Goal: Information Seeking & Learning: Learn about a topic

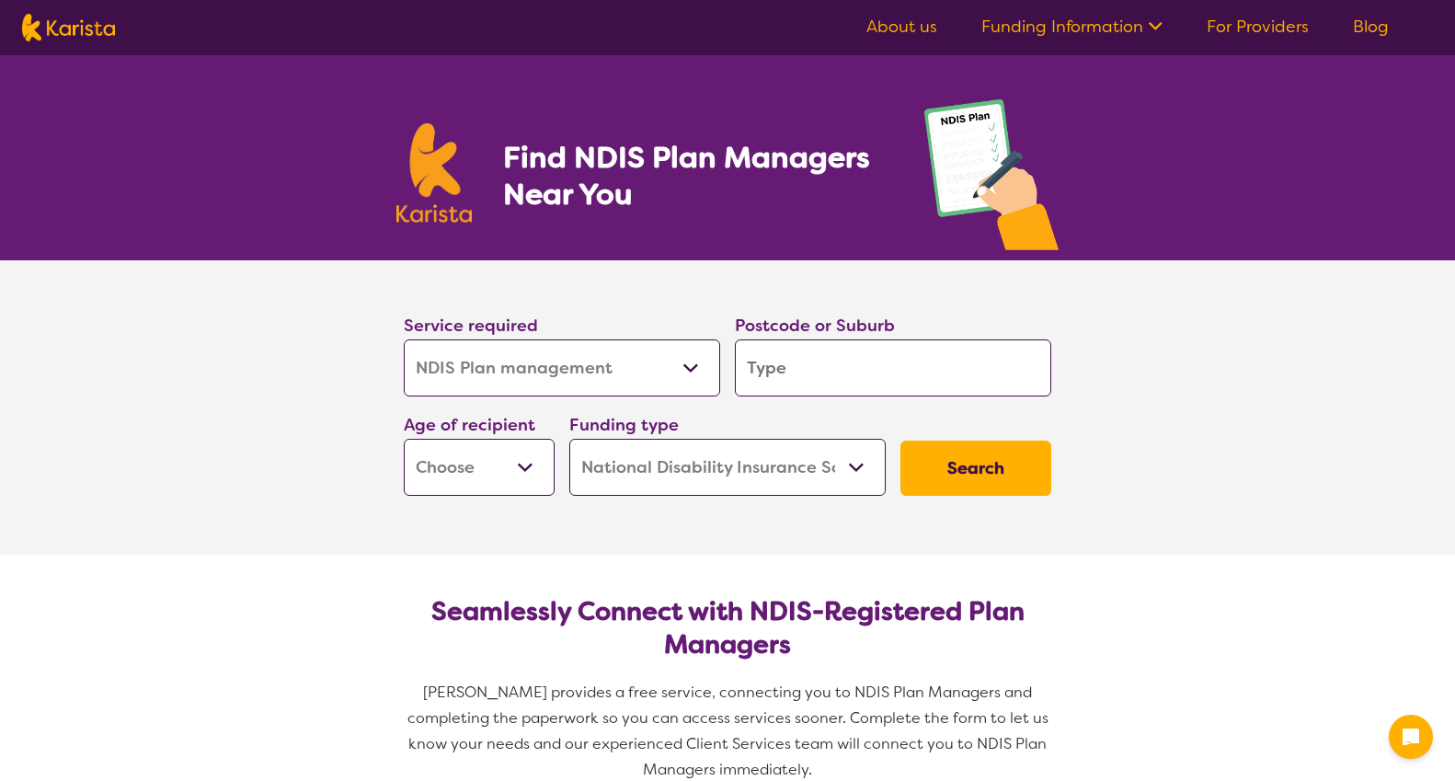
select select "NDIS Plan management"
select select "NDIS"
select select "NDIS Plan management"
select select "NDIS"
click at [738, 370] on input "search" at bounding box center [893, 367] width 316 height 57
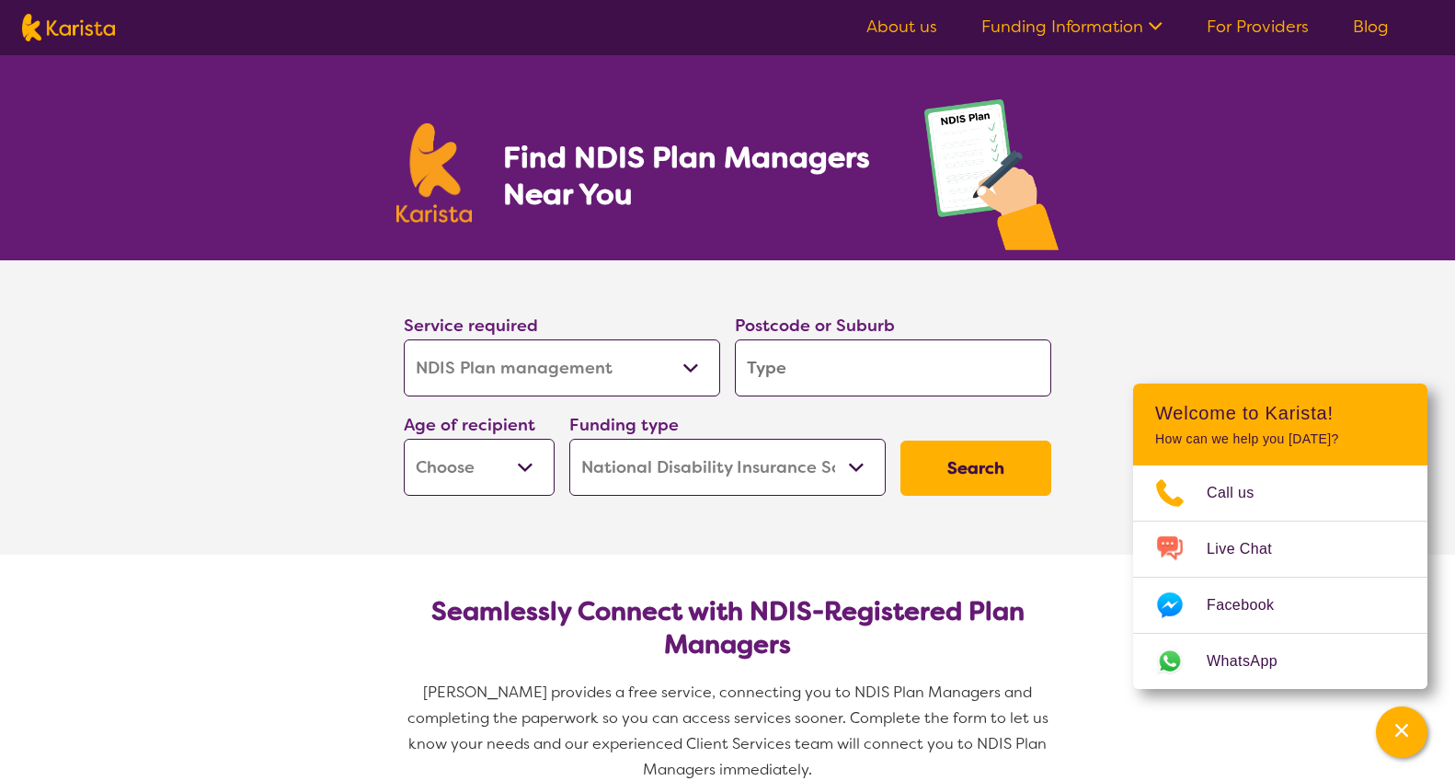
type input "b"
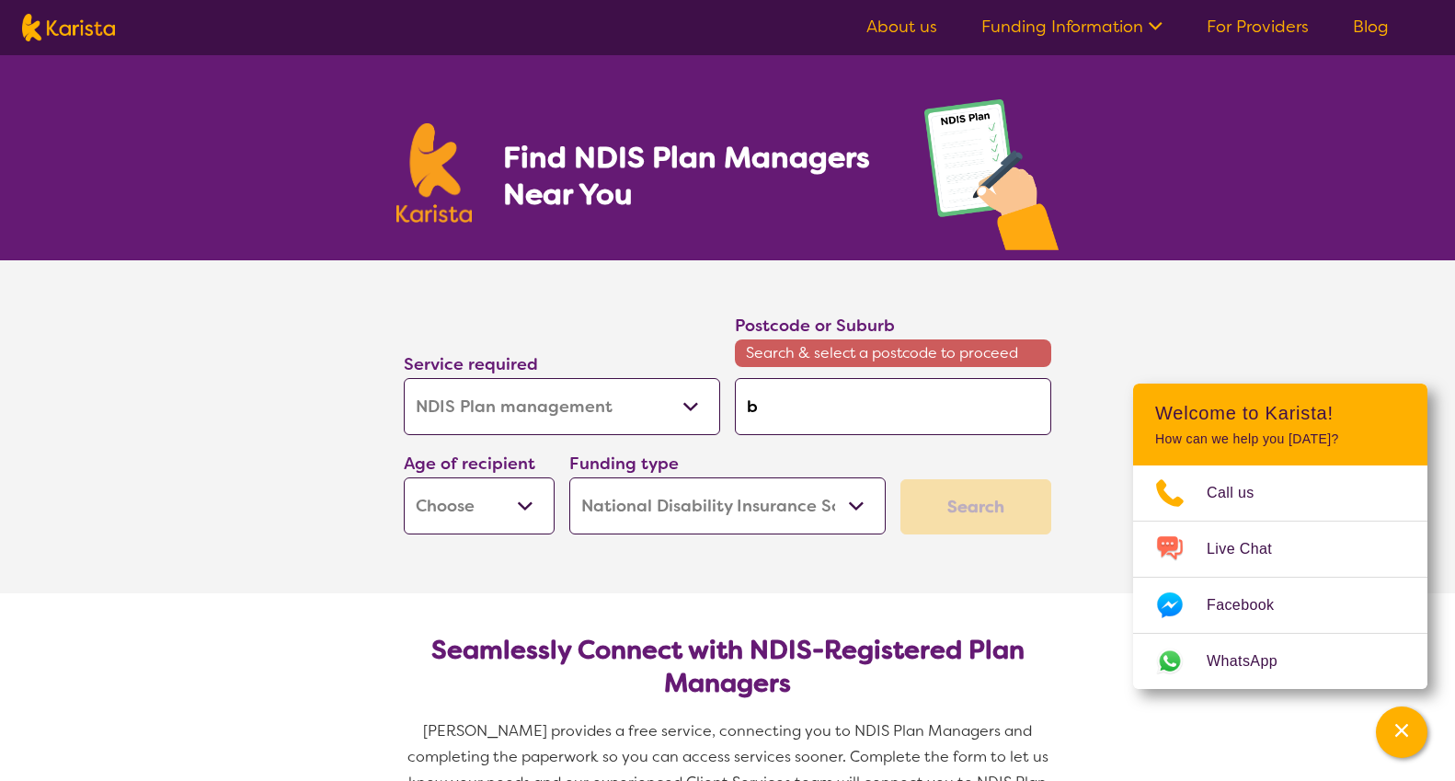
type input "be"
type input "ben"
type input "bend"
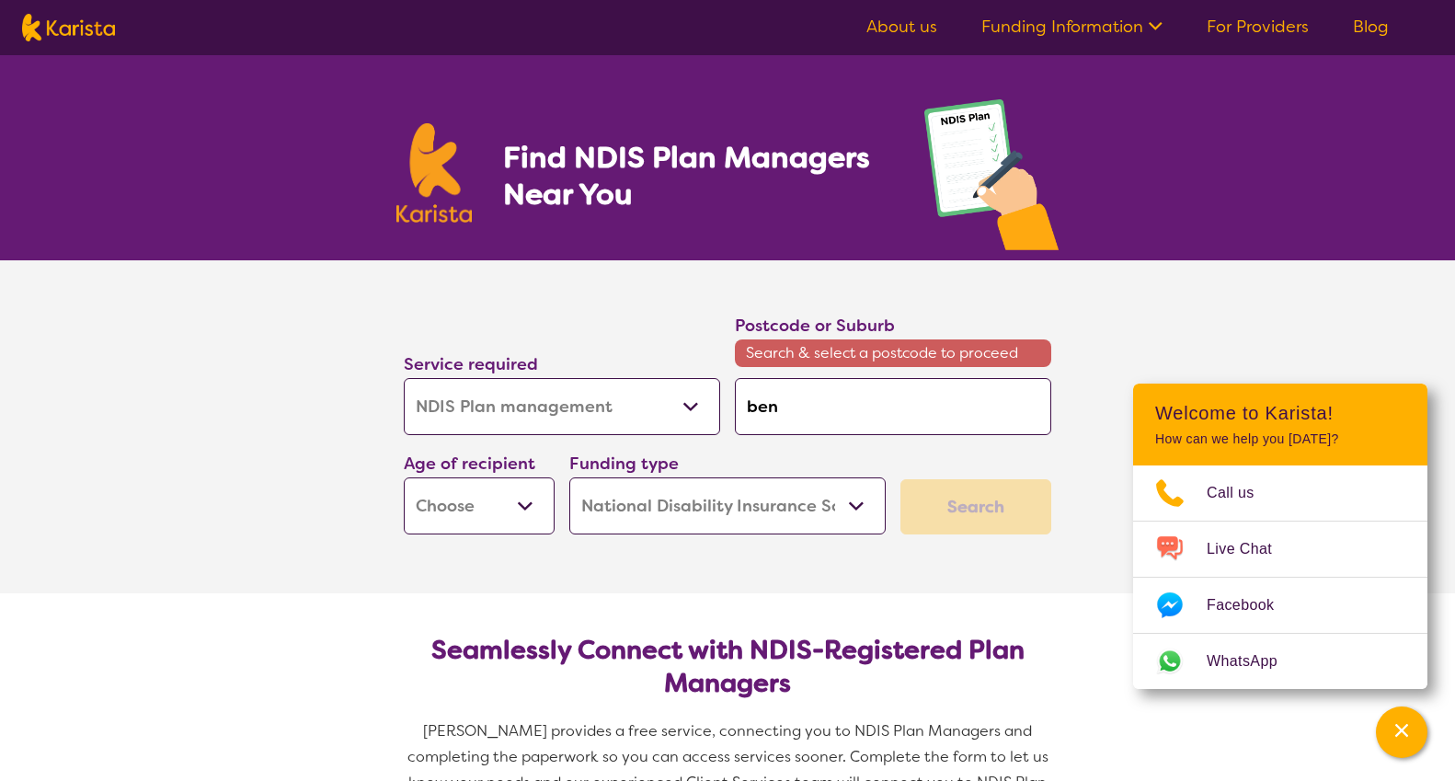
type input "bend"
type input "bendi"
type input "[PERSON_NAME]"
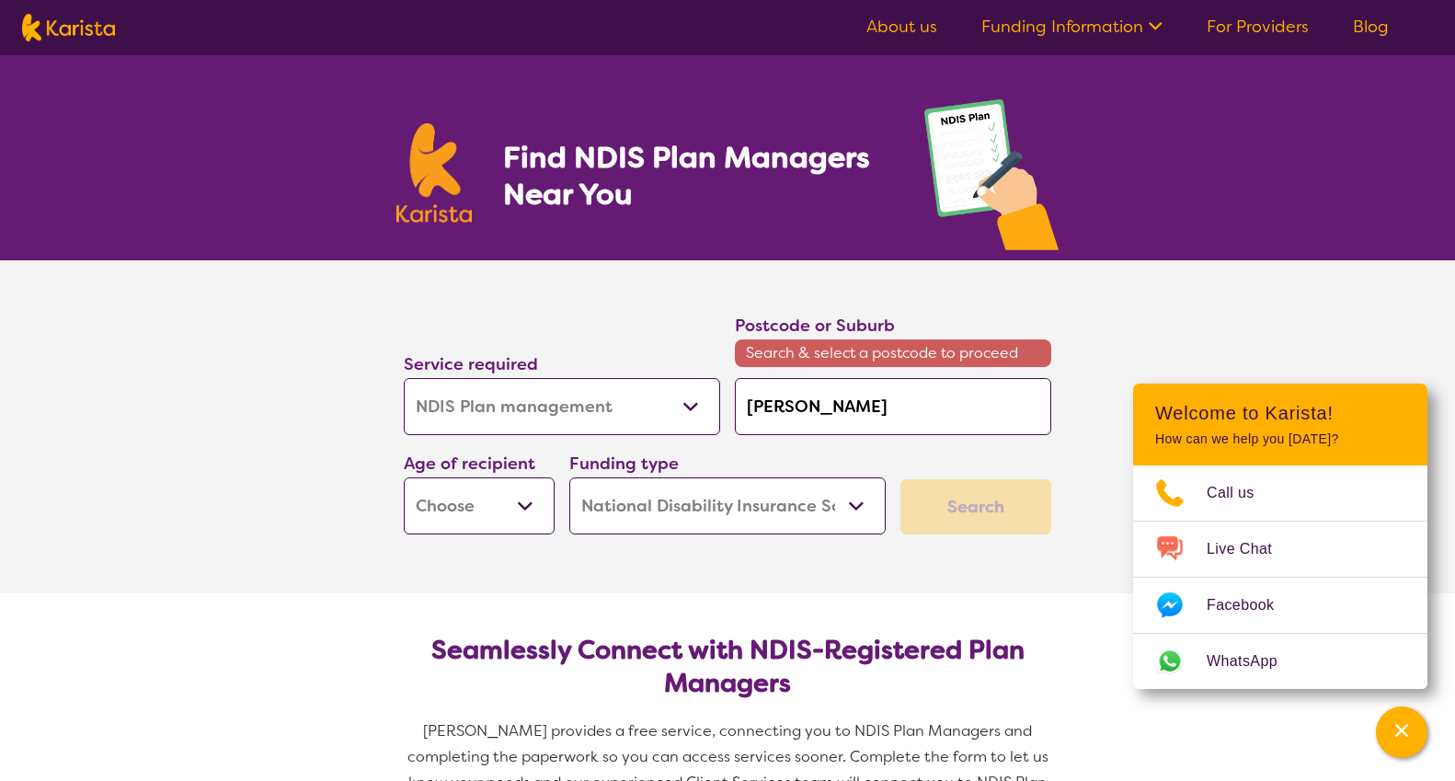
type input "bendigo"
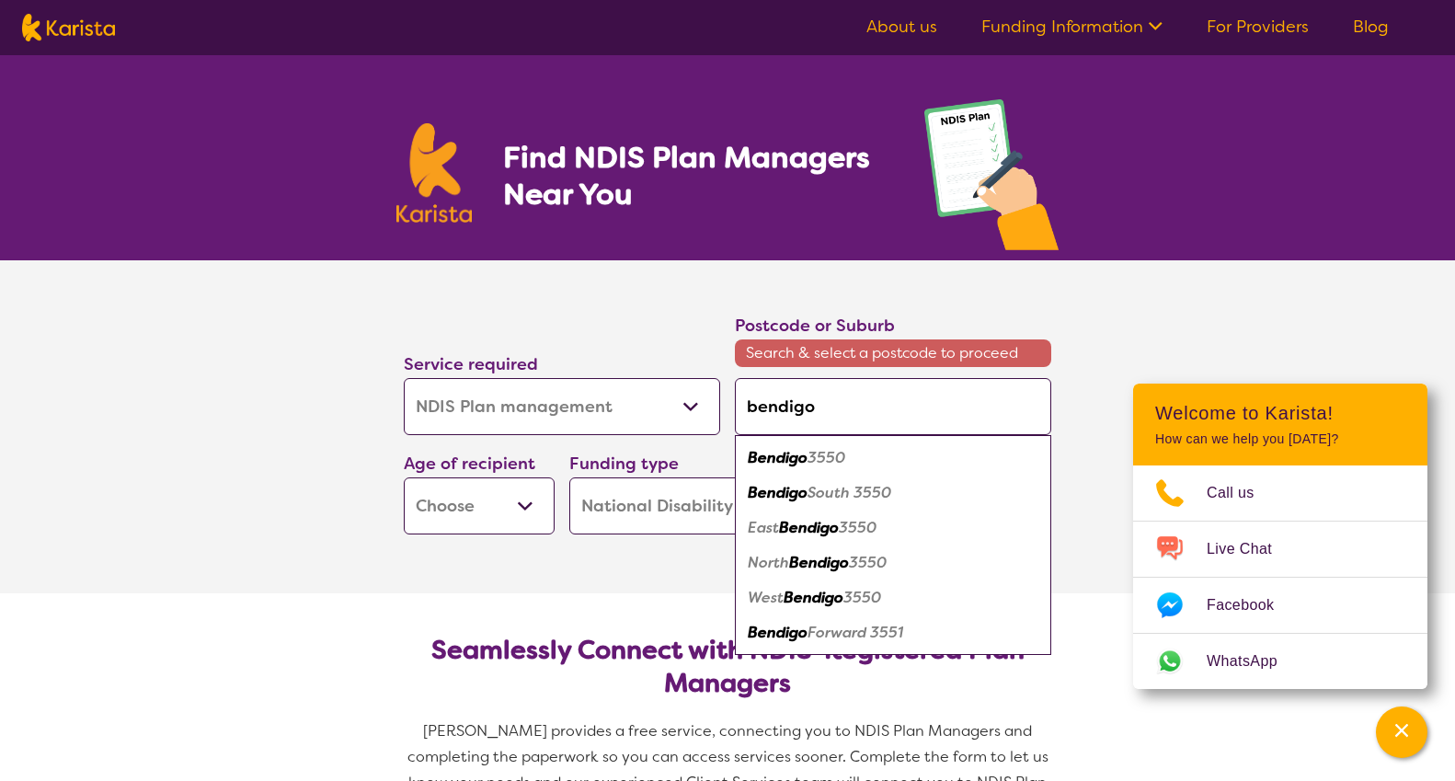
click at [796, 452] on em "Bendigo" at bounding box center [778, 457] width 60 height 19
type input "3550"
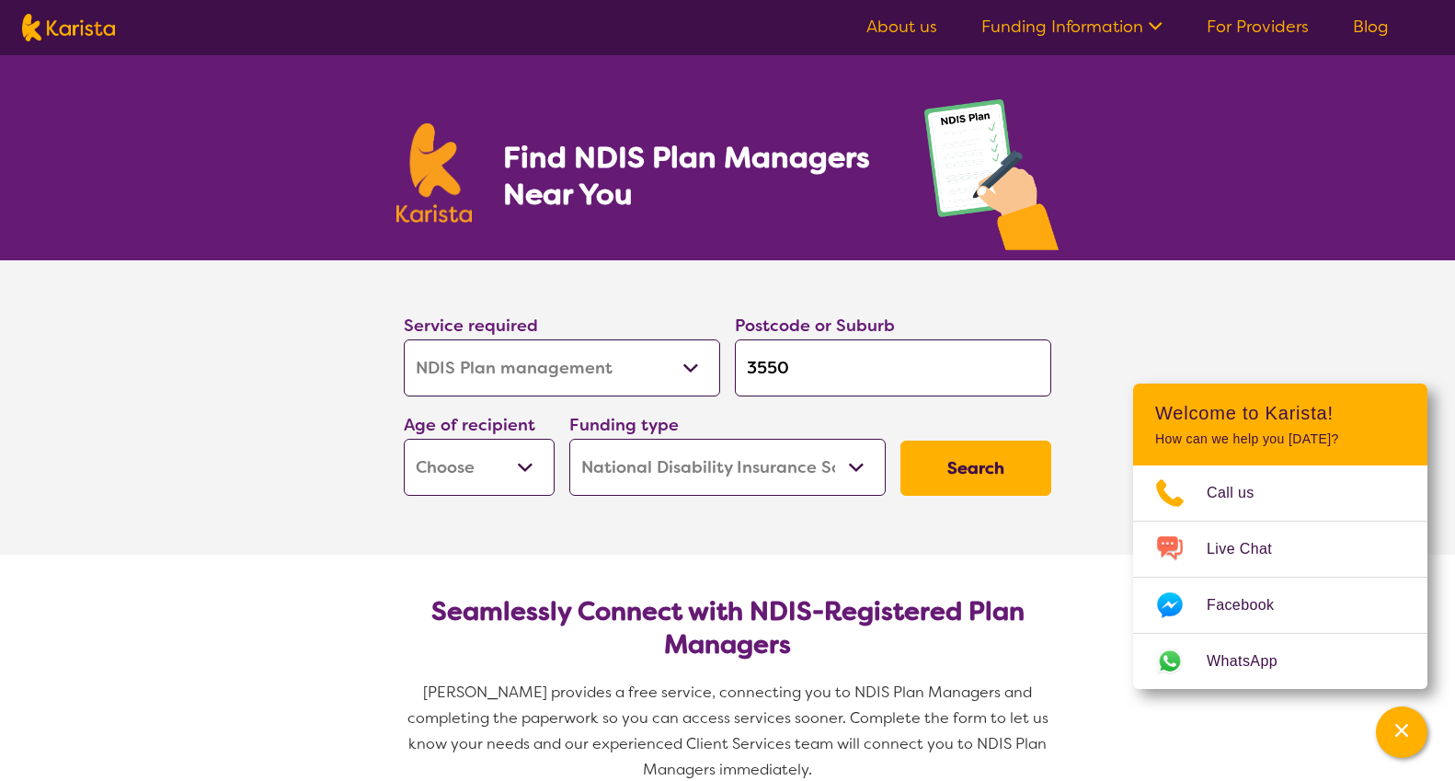
click at [1047, 473] on button "Search" at bounding box center [976, 468] width 151 height 55
click at [1013, 450] on button "Search" at bounding box center [976, 468] width 151 height 55
select select "AD"
click at [404, 439] on select "Early Childhood - 0 to 9 Child - 10 to 11 Adolescent - 12 to 17 Adult - 18 to 6…" at bounding box center [479, 467] width 151 height 57
select select "AD"
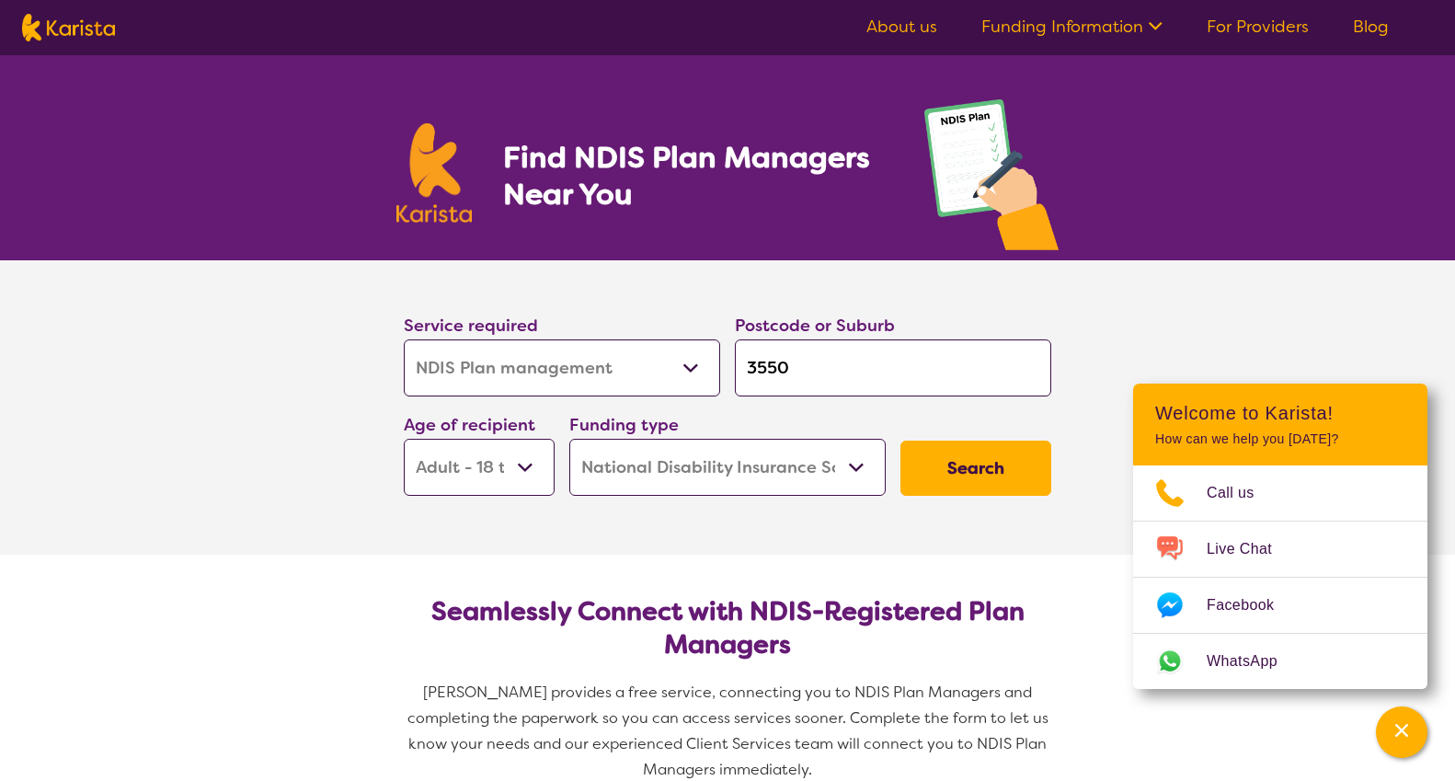
click at [944, 477] on button "Search" at bounding box center [976, 468] width 151 height 55
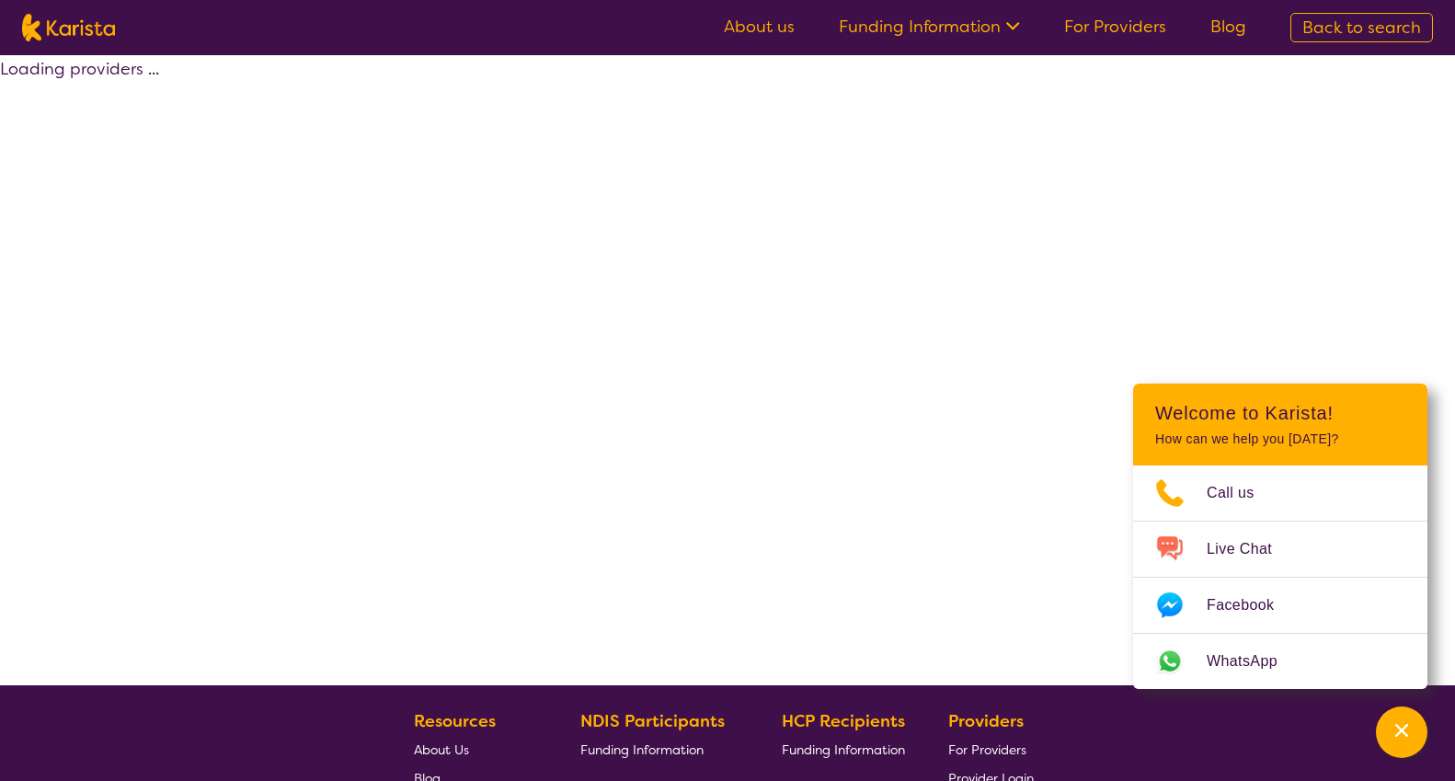
select select "by_score"
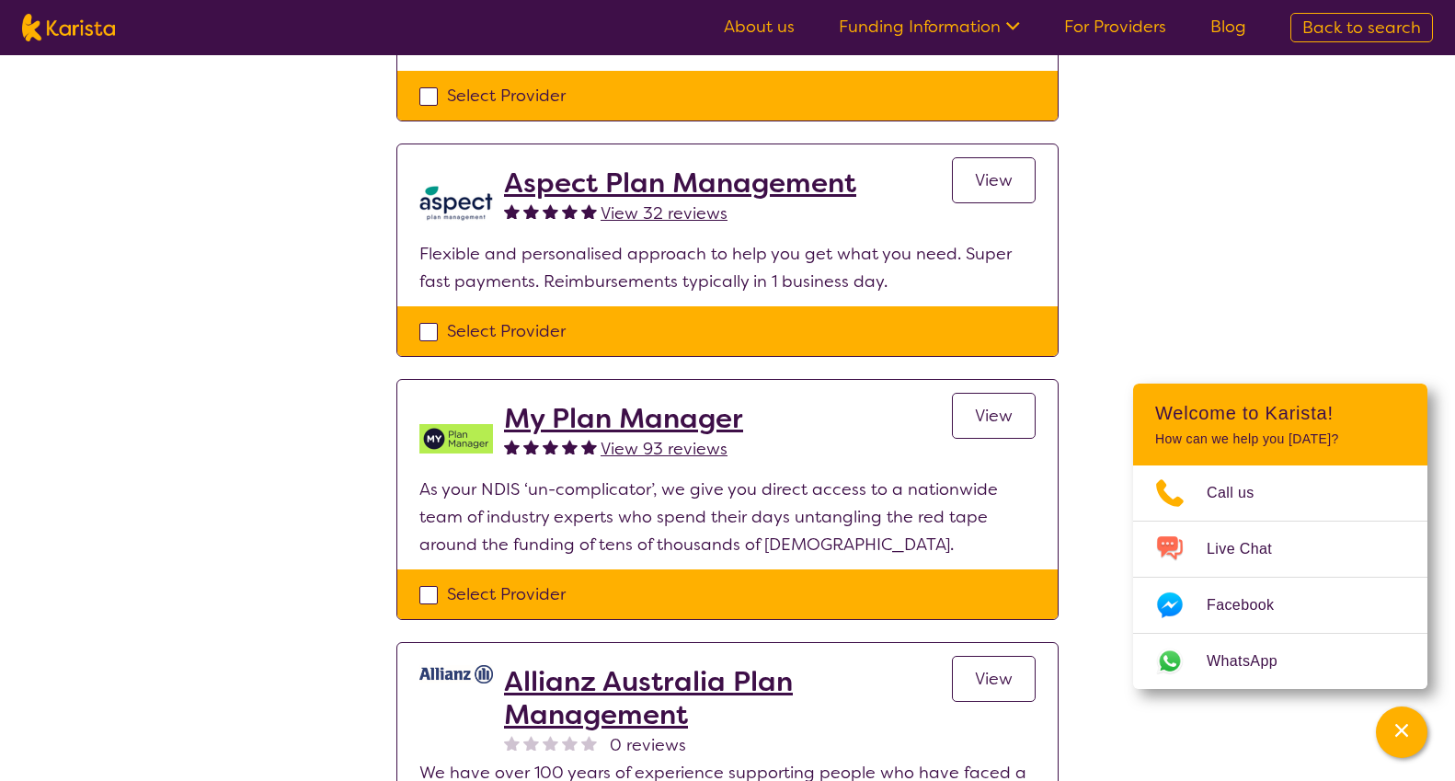
scroll to position [1398, 0]
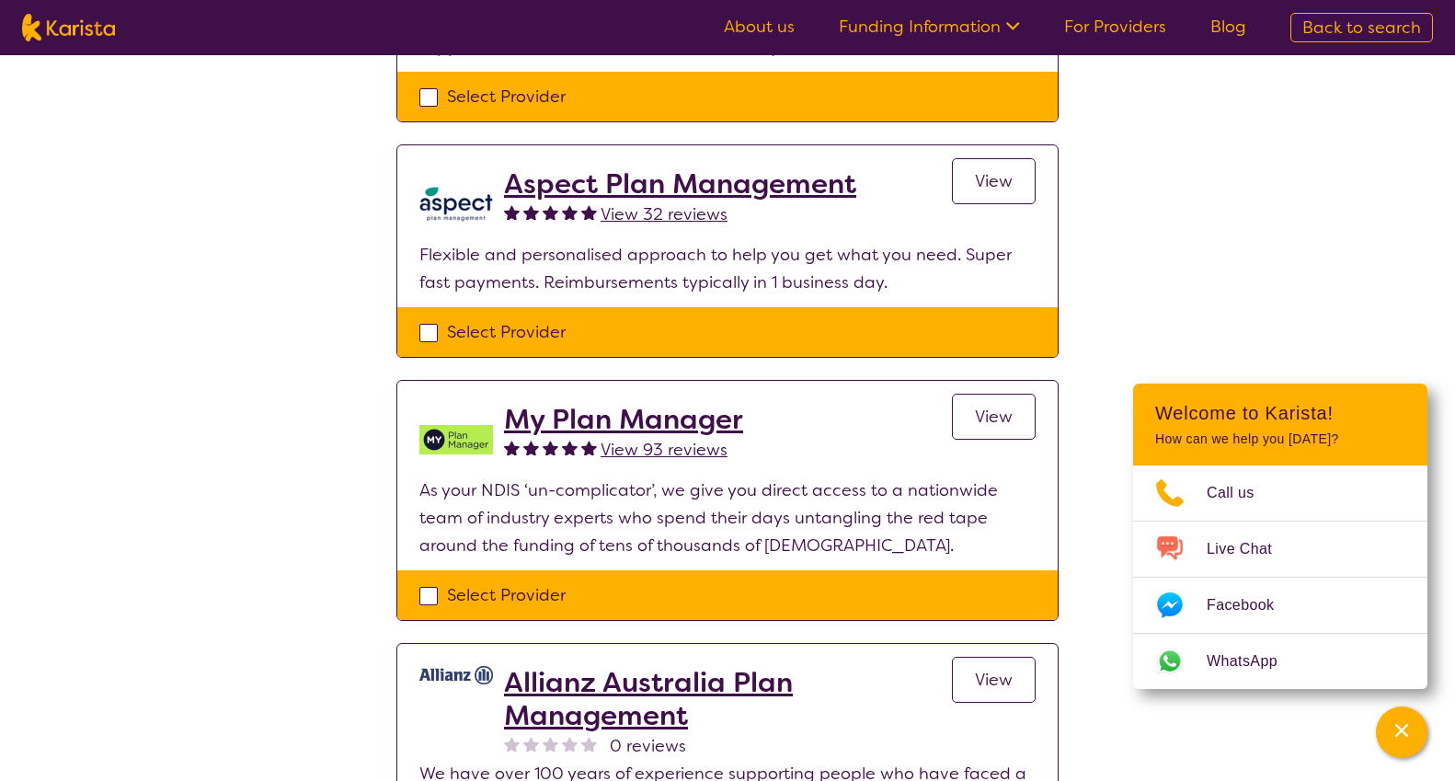
click at [733, 417] on h2 "My Plan Manager" at bounding box center [623, 419] width 239 height 33
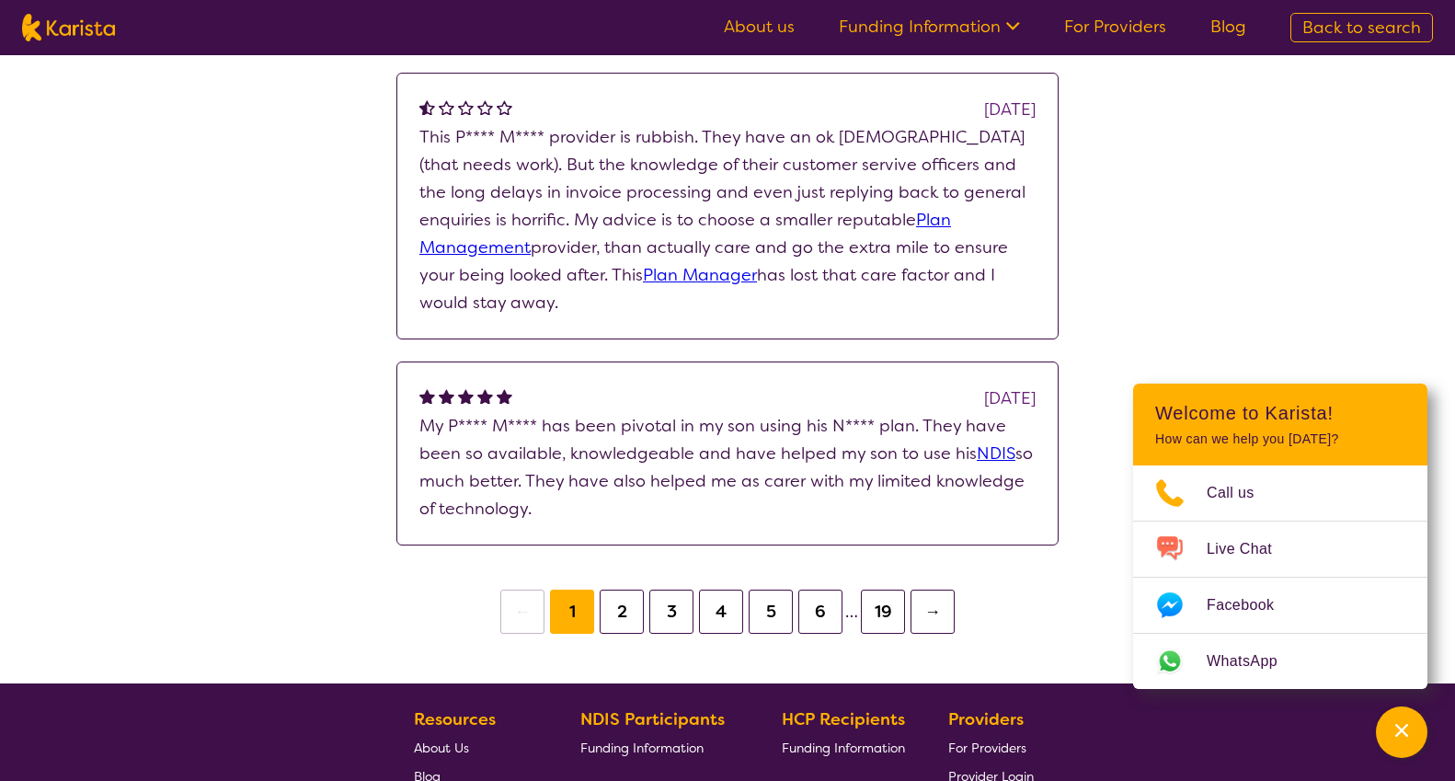
scroll to position [2134, 0]
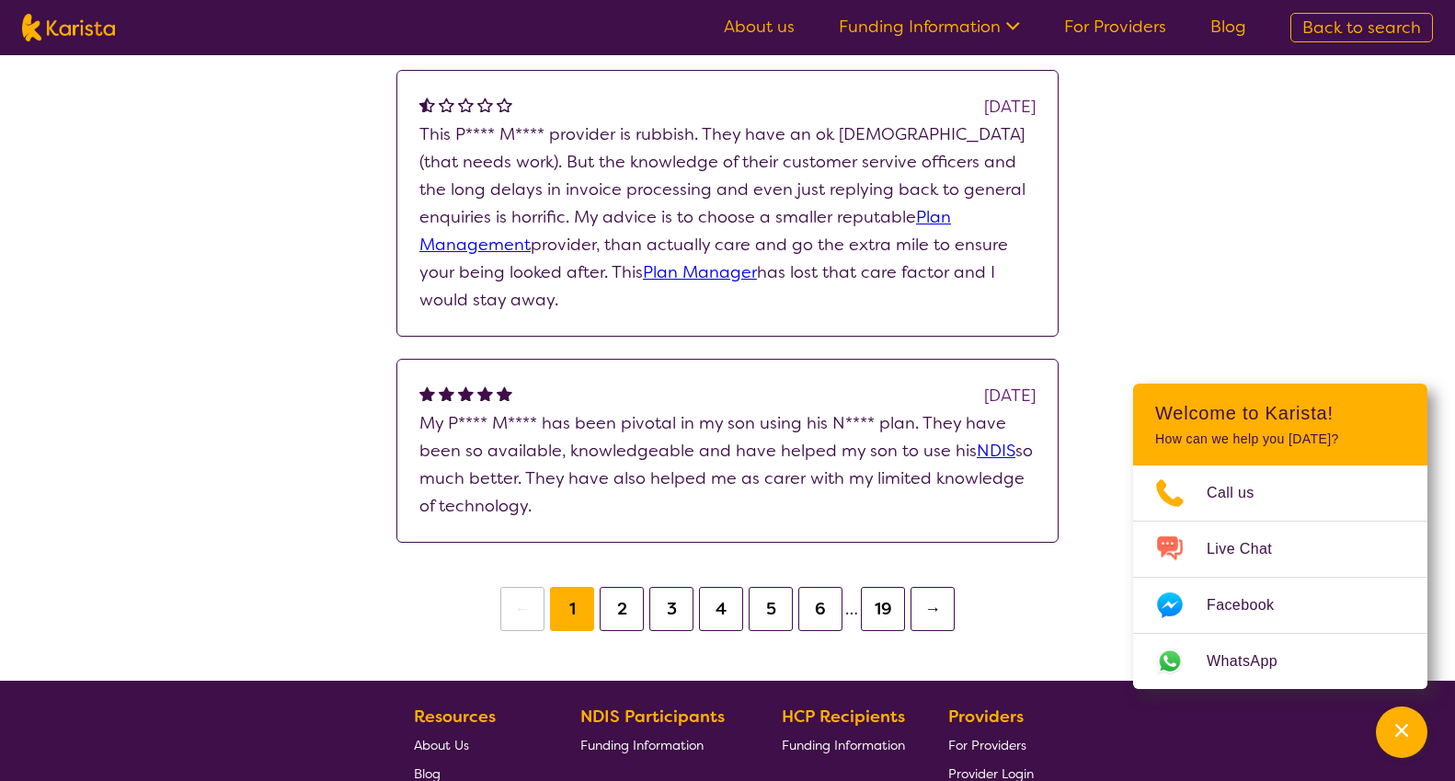
scroll to position [1398, 0]
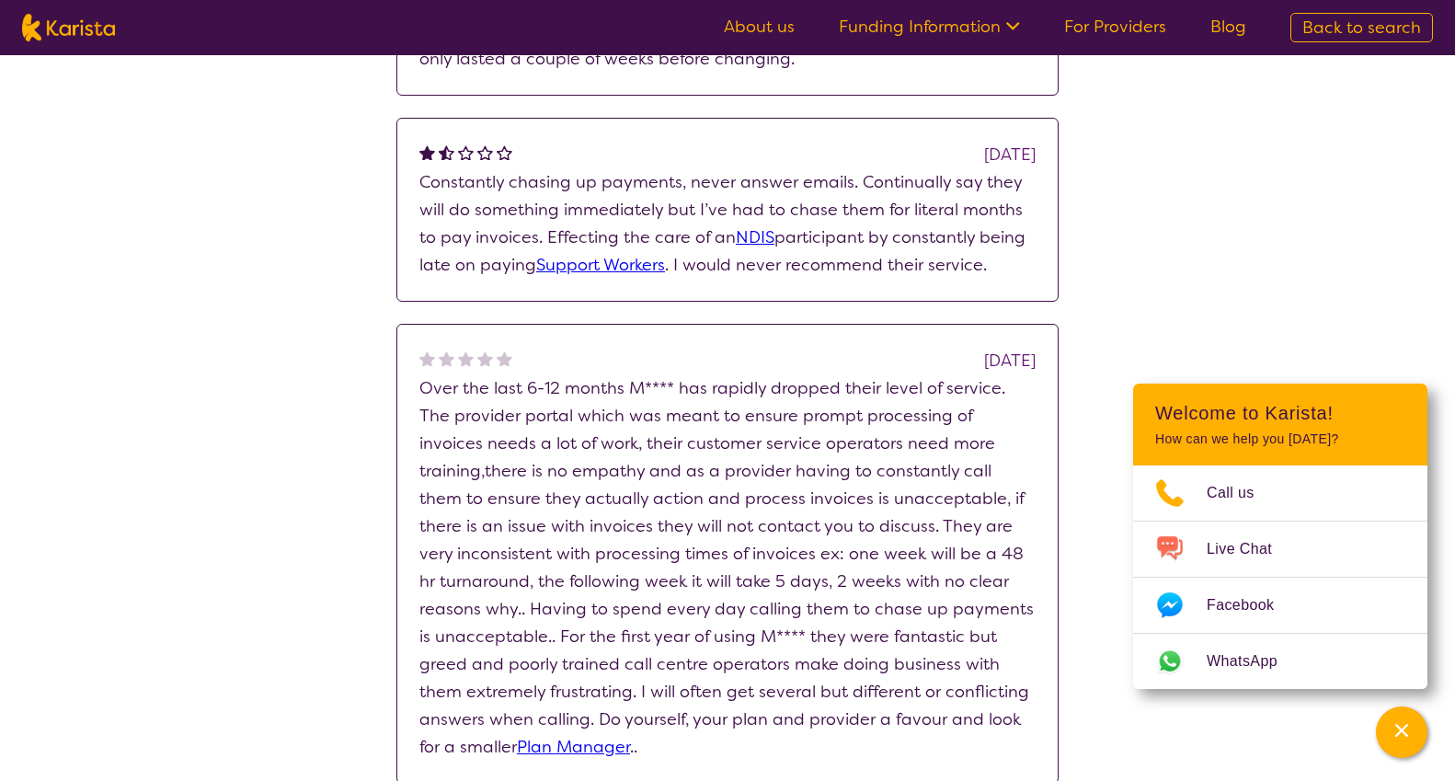
select select "by_score"
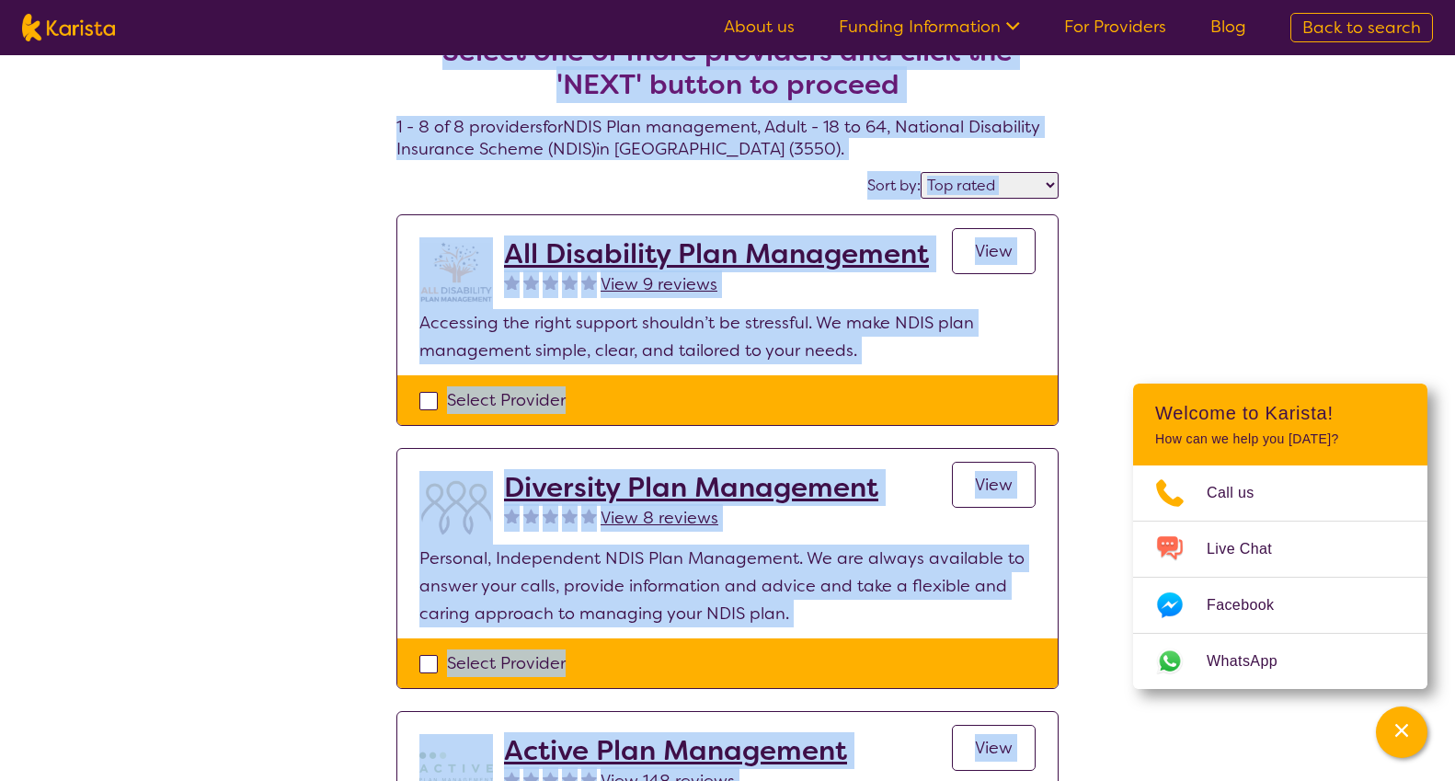
scroll to position [0, 0]
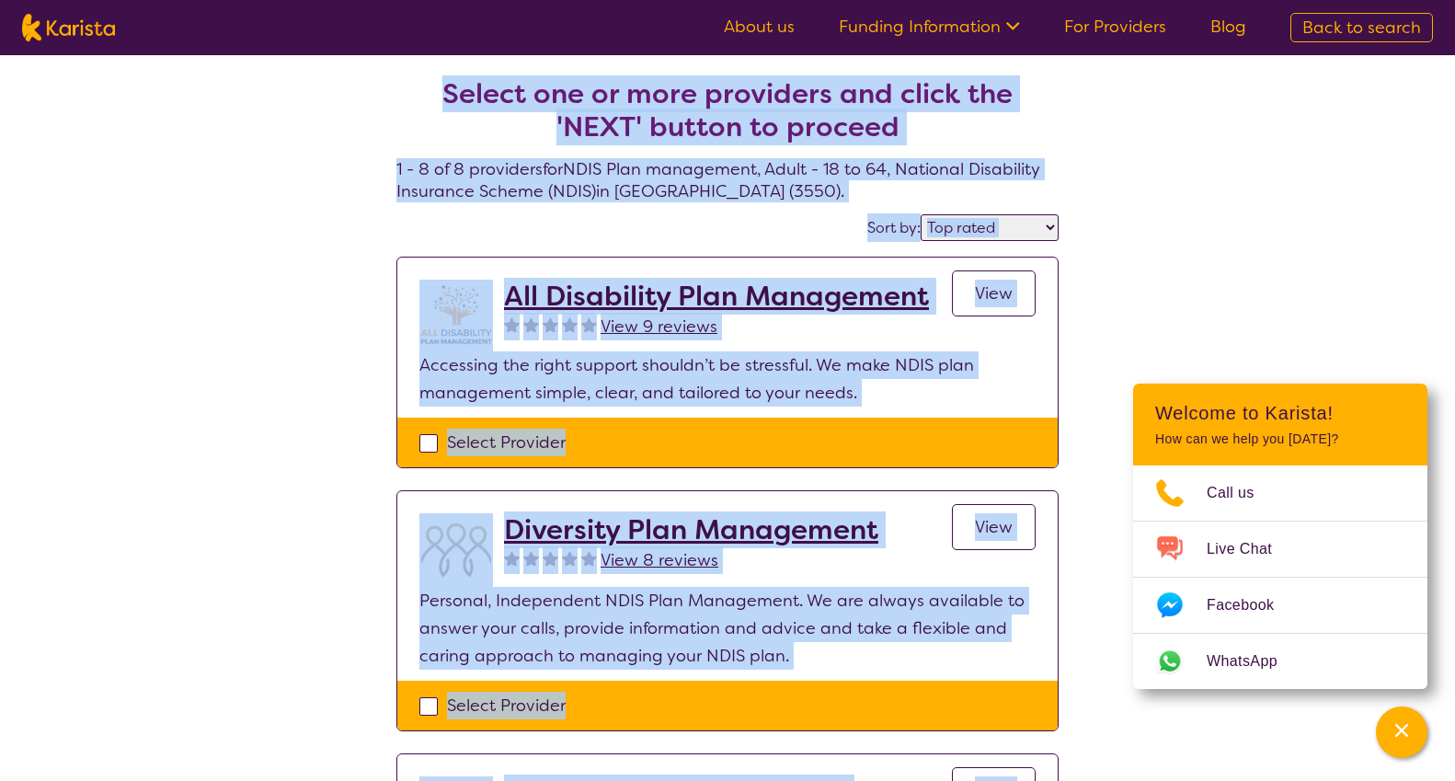
drag, startPoint x: 747, startPoint y: 281, endPoint x: 805, endPoint y: -105, distance: 389.8
